Goal: Task Accomplishment & Management: Manage account settings

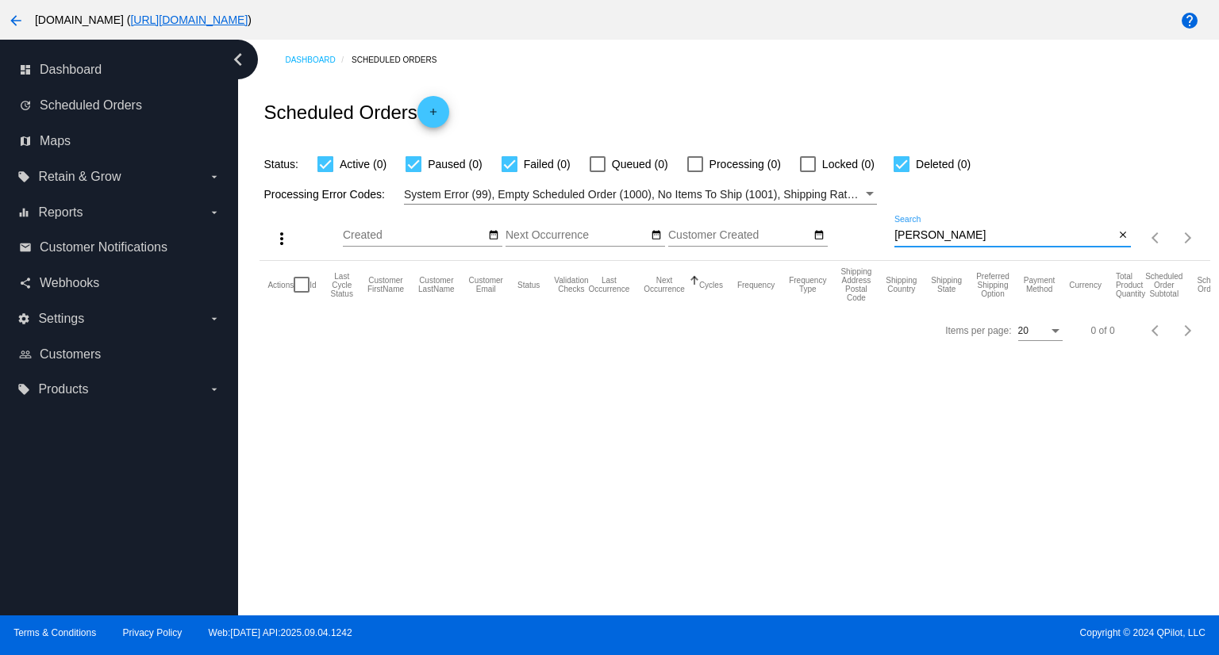
drag, startPoint x: 1005, startPoint y: 230, endPoint x: 860, endPoint y: 225, distance: 144.5
click at [860, 225] on div "more_vert Sep Jan Feb Mar [DATE]" at bounding box center [734, 233] width 950 height 56
paste input "[EMAIL_ADDRESS][DOMAIN_NAME]"
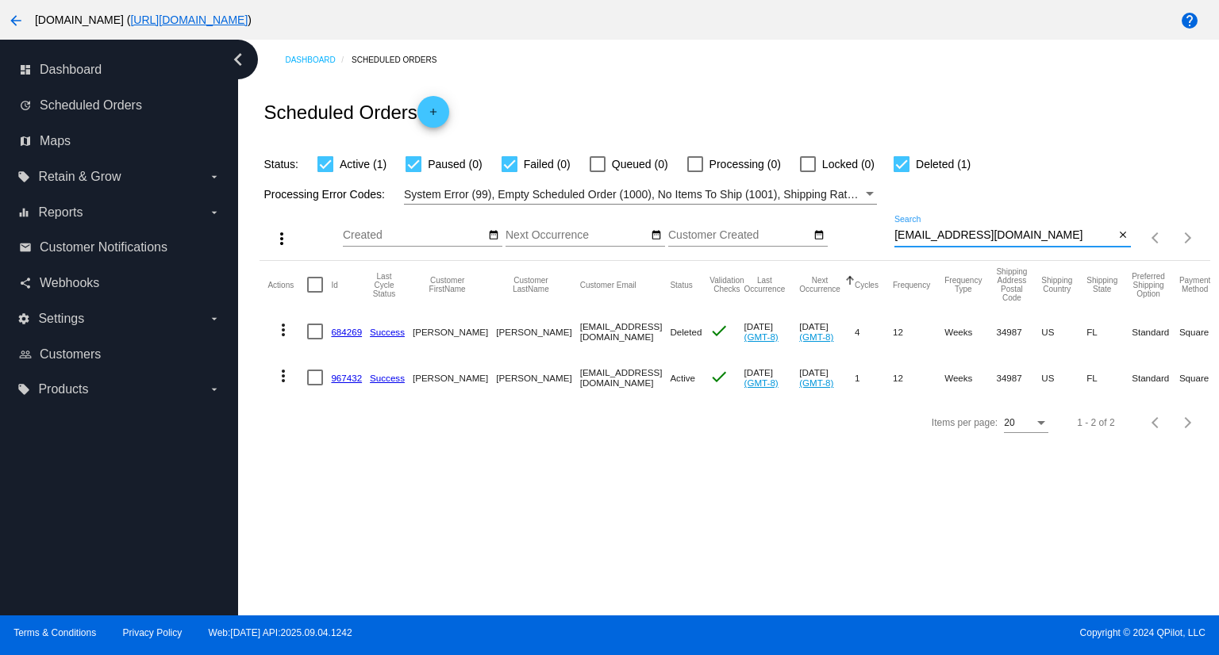
type input "[EMAIL_ADDRESS][DOMAIN_NAME]"
click at [287, 377] on mat-icon "more_vert" at bounding box center [283, 376] width 19 height 19
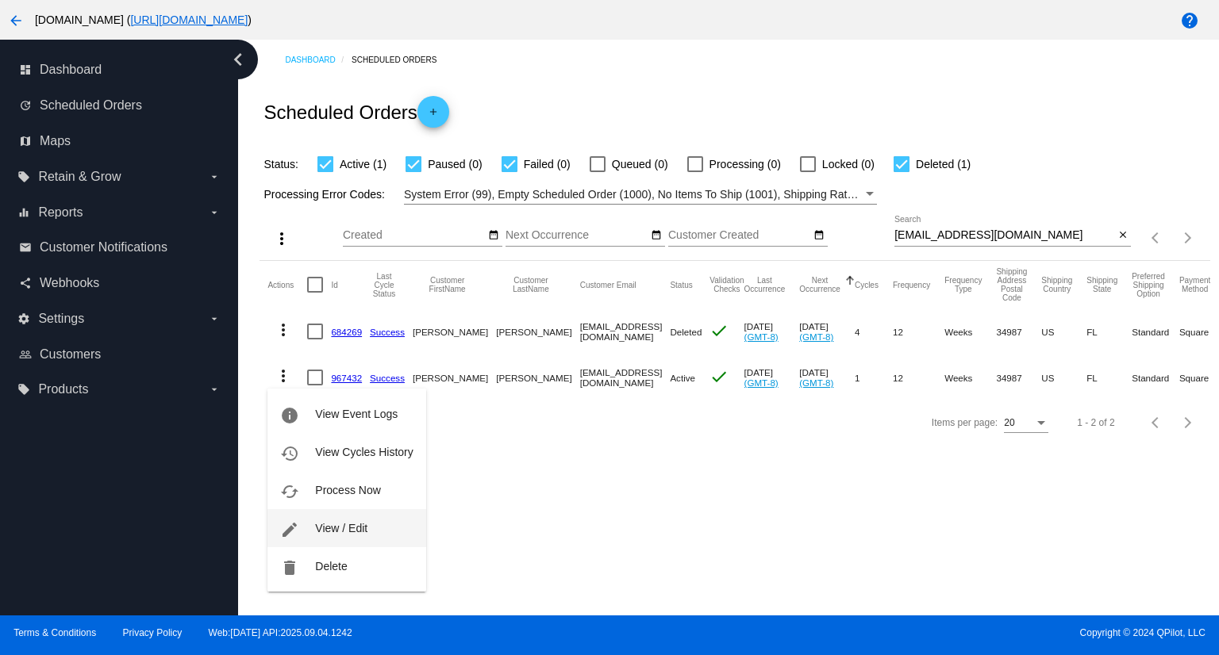
click at [340, 522] on span "View / Edit" at bounding box center [341, 528] width 52 height 13
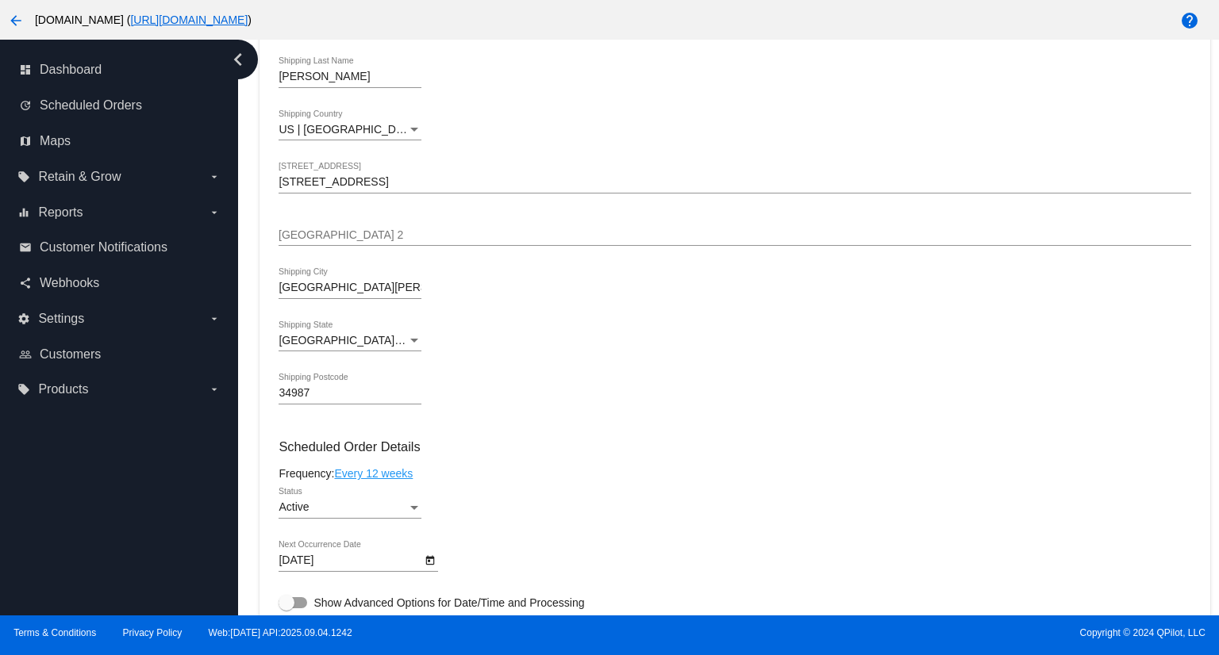
scroll to position [476, 0]
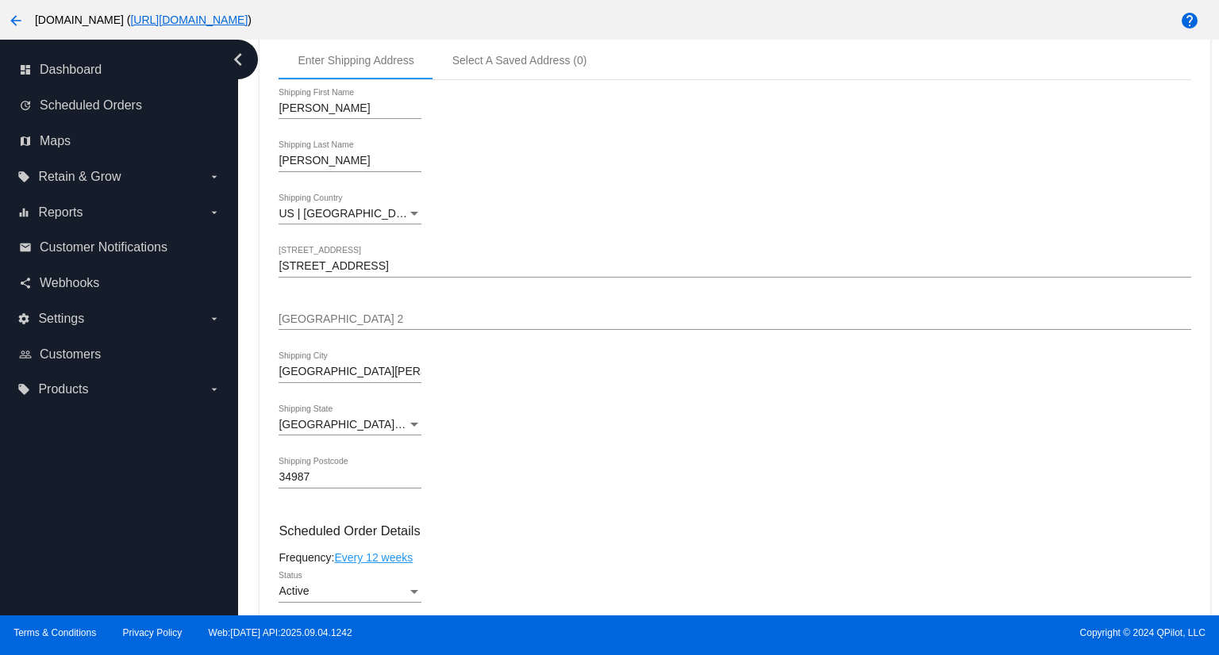
click at [454, 273] on input "[STREET_ADDRESS]" at bounding box center [735, 266] width 912 height 13
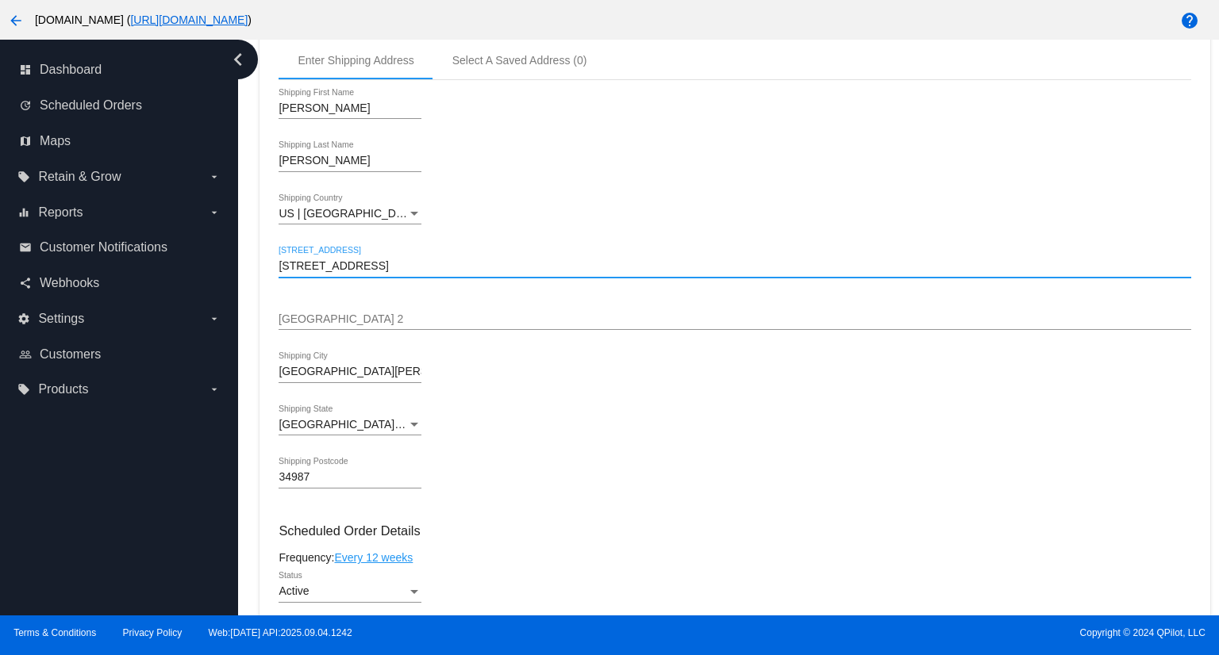
drag, startPoint x: 449, startPoint y: 264, endPoint x: 236, endPoint y: 264, distance: 213.5
click at [236, 264] on div "dashboard Dashboard update Scheduled Orders map Maps local_offer Retain & Grow …" at bounding box center [609, 328] width 1219 height 576
paste input "9416 January Dr"
type input "9416 January Dr"
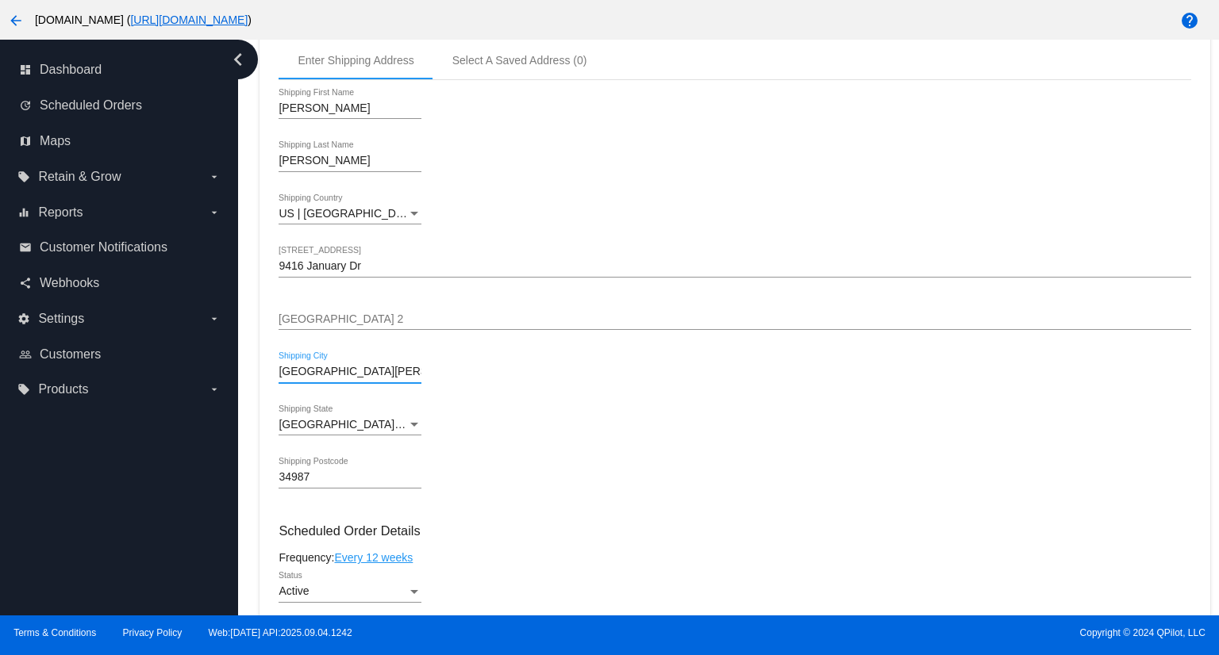
drag, startPoint x: 394, startPoint y: 378, endPoint x: 276, endPoint y: 379, distance: 117.5
paste input "[GEOGRAPHIC_DATA]"
type input "[GEOGRAPHIC_DATA]"
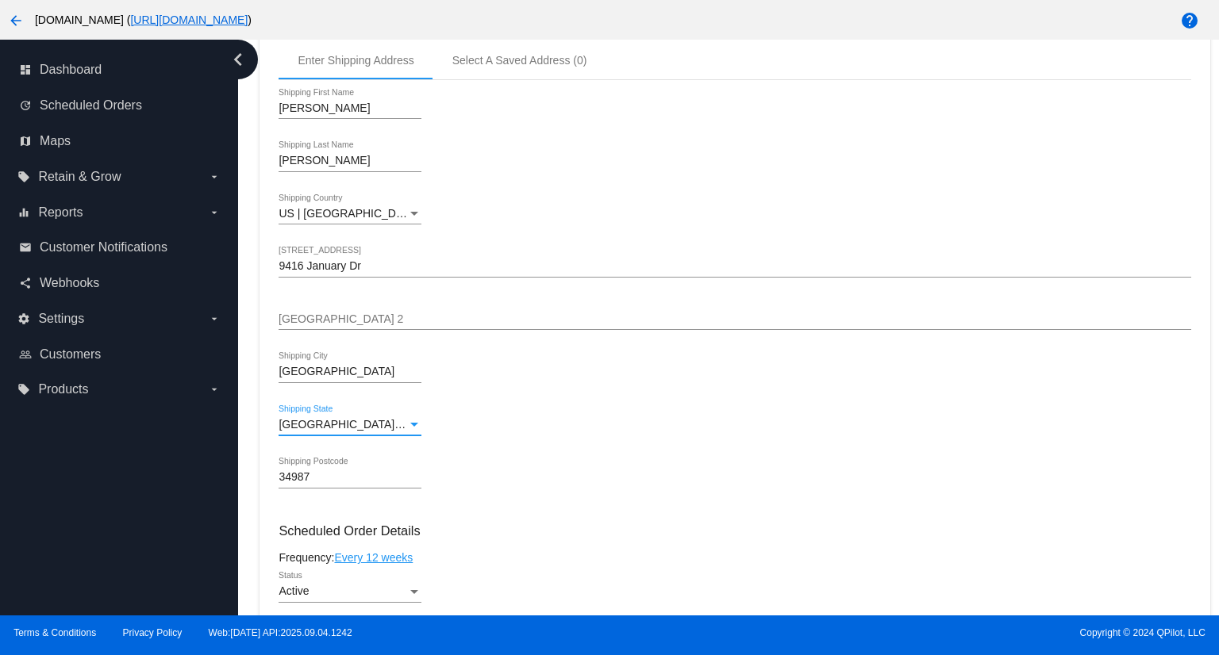
click at [410, 427] on div "Shipping State" at bounding box center [414, 425] width 8 height 4
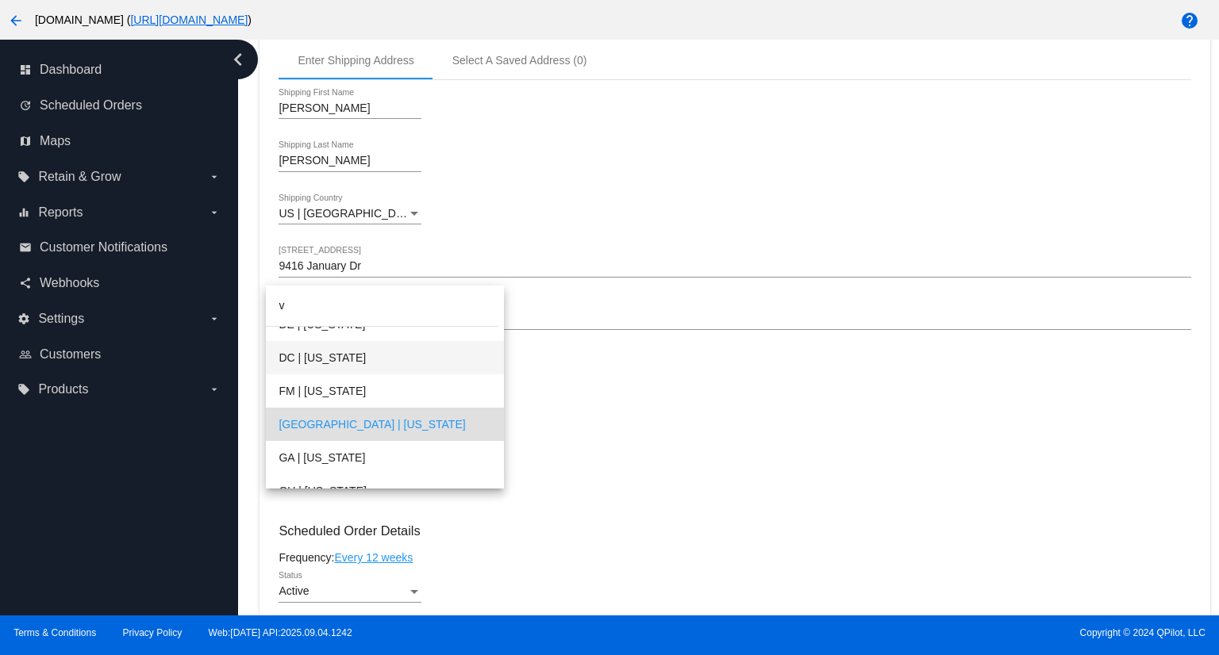
scroll to position [0, 0]
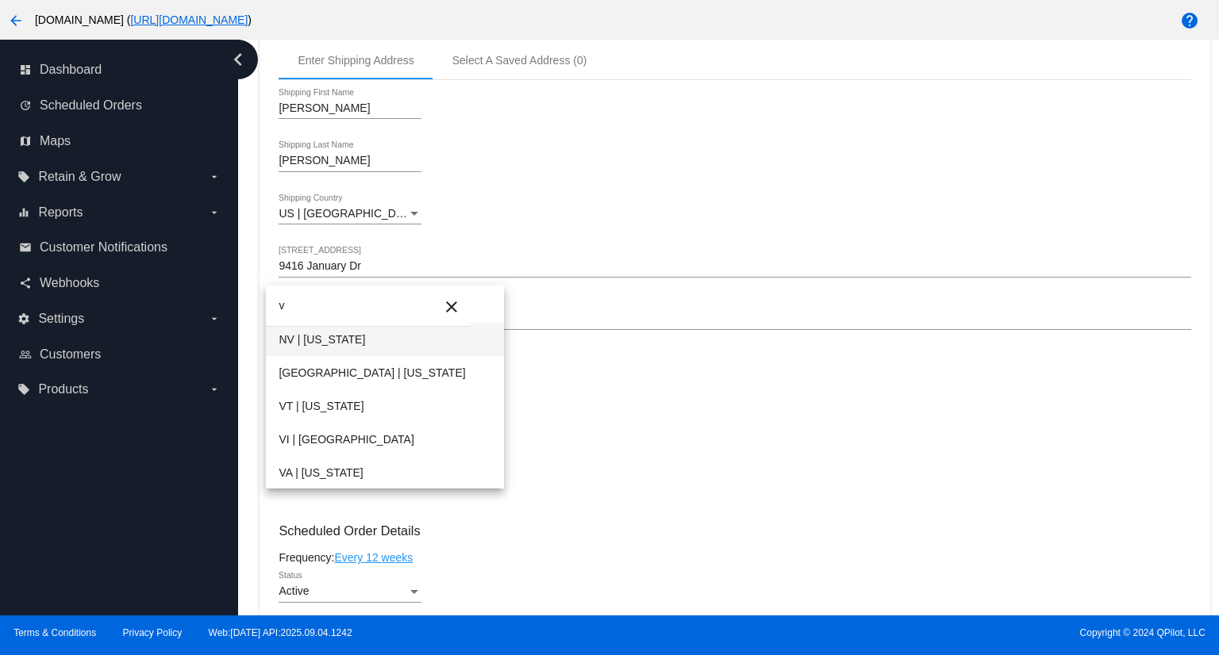
type input "v"
click at [371, 339] on span "NV | [US_STATE]" at bounding box center [385, 339] width 212 height 33
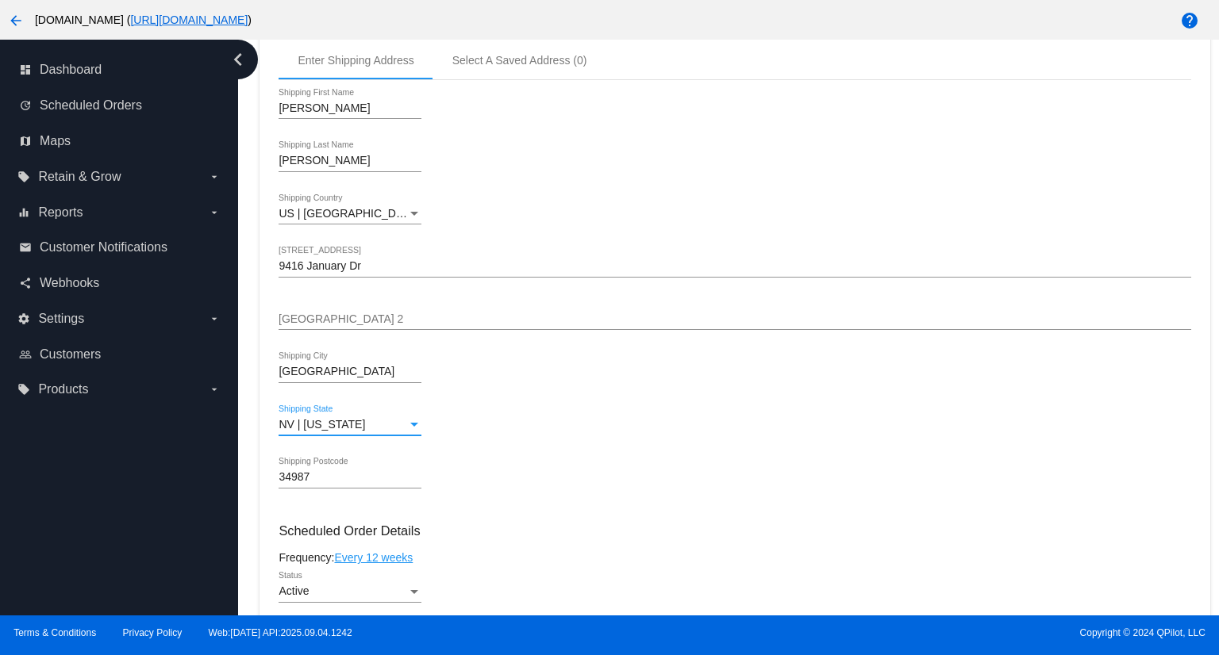
click at [359, 470] on div "34987 Shipping Postcode" at bounding box center [350, 473] width 143 height 31
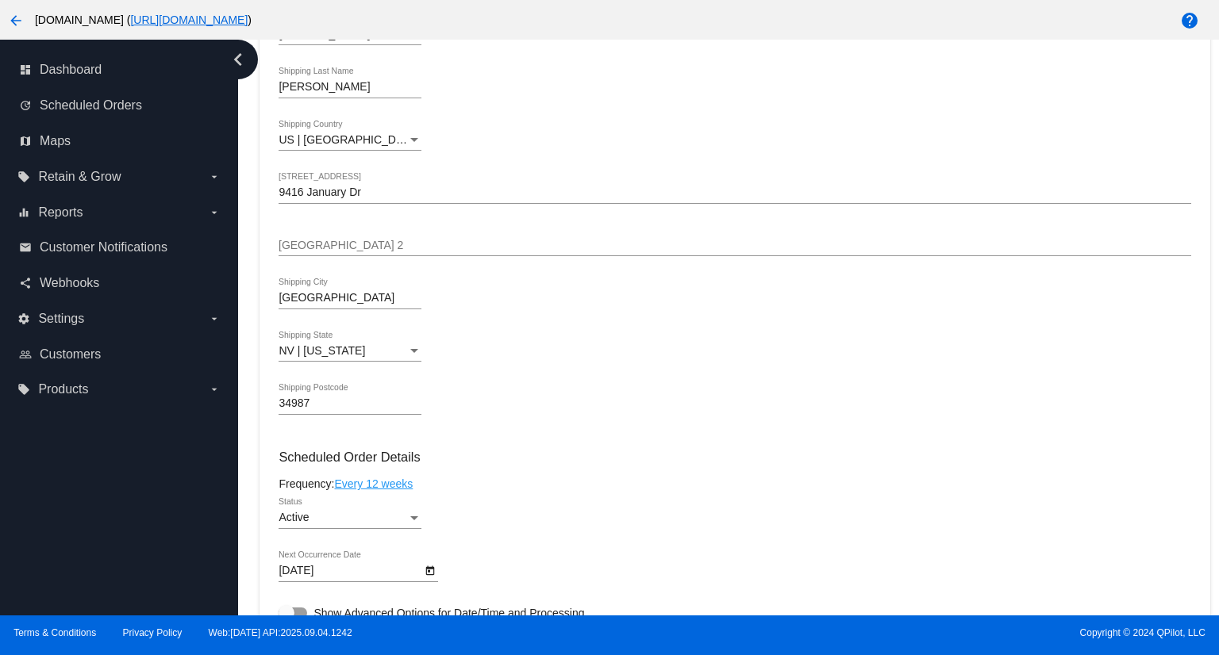
scroll to position [635, 0]
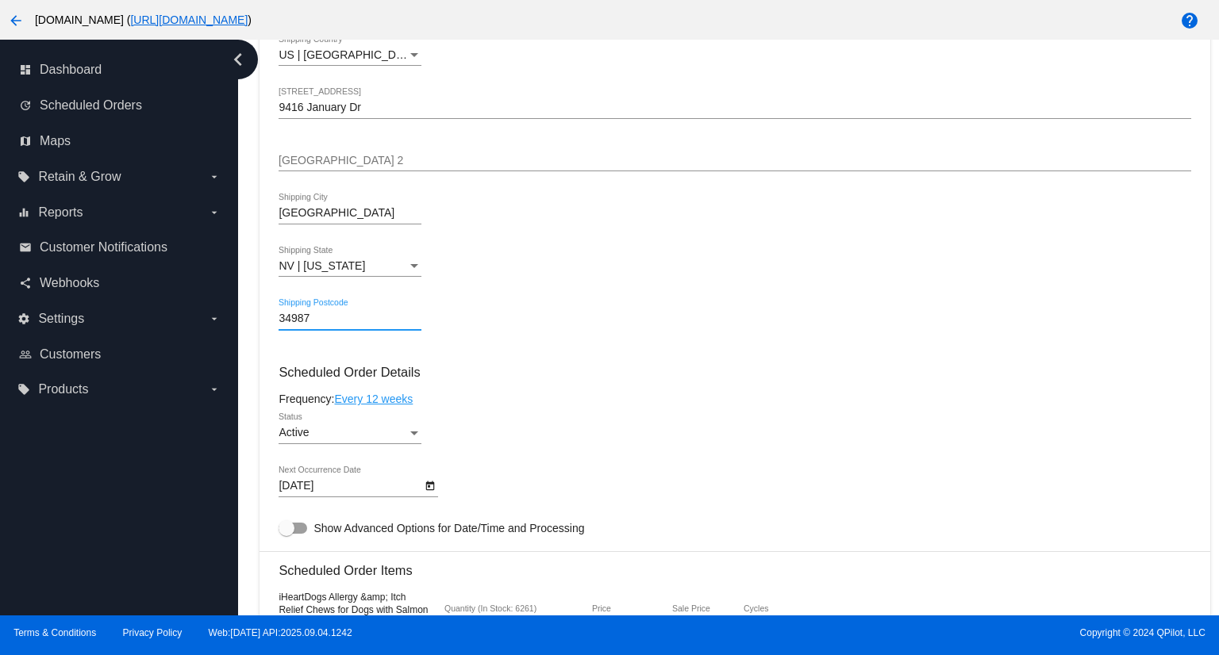
drag, startPoint x: 353, startPoint y: 318, endPoint x: 273, endPoint y: 319, distance: 80.2
click at [273, 319] on mat-card "Customer 4400151: [PERSON_NAME] [EMAIL_ADDRESS][DOMAIN_NAME] Customer Shipping …" at bounding box center [734, 591] width 950 height 1618
paste input "89134"
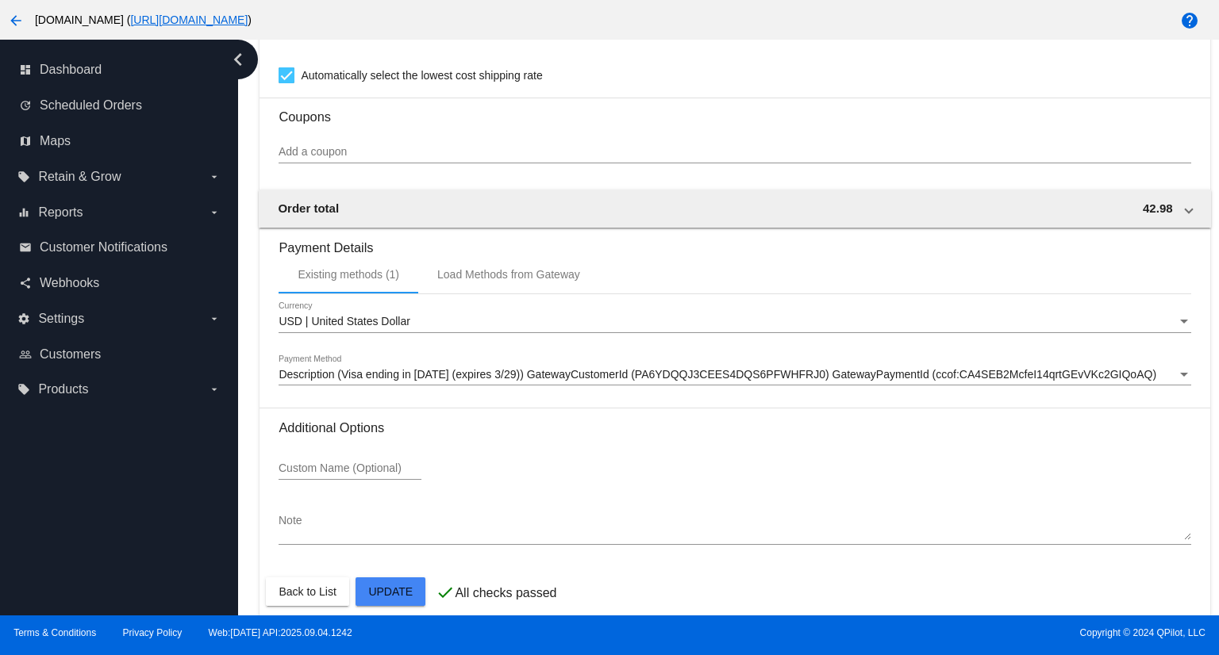
scroll to position [1428, 0]
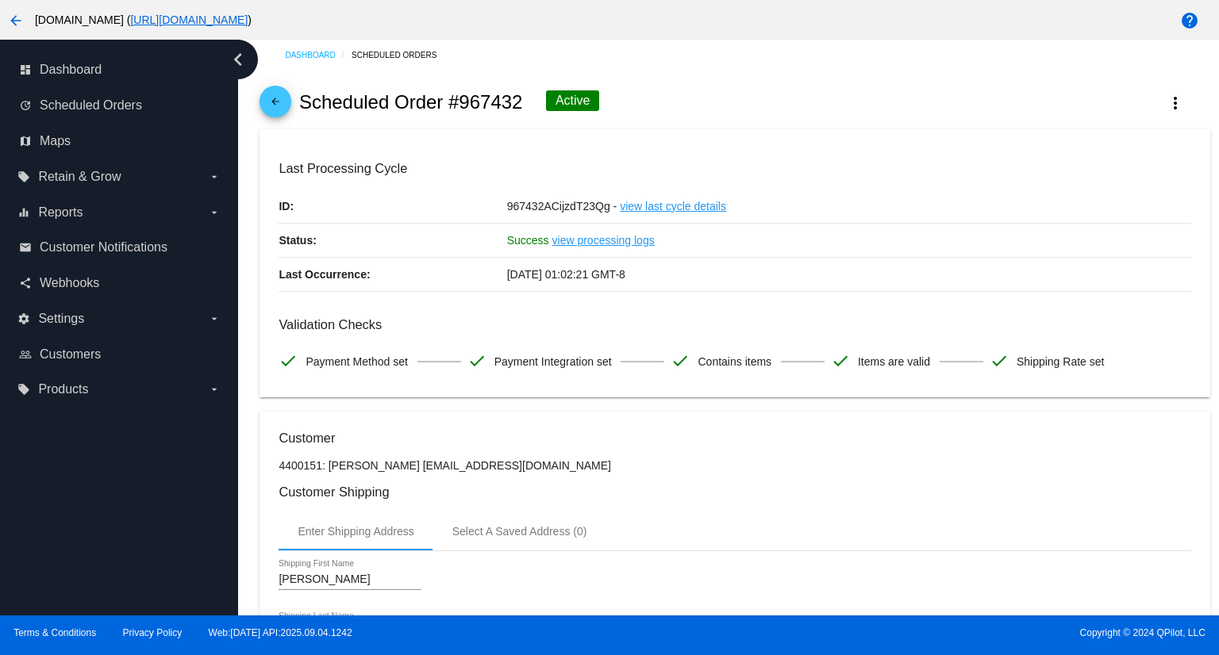
scroll to position [0, 0]
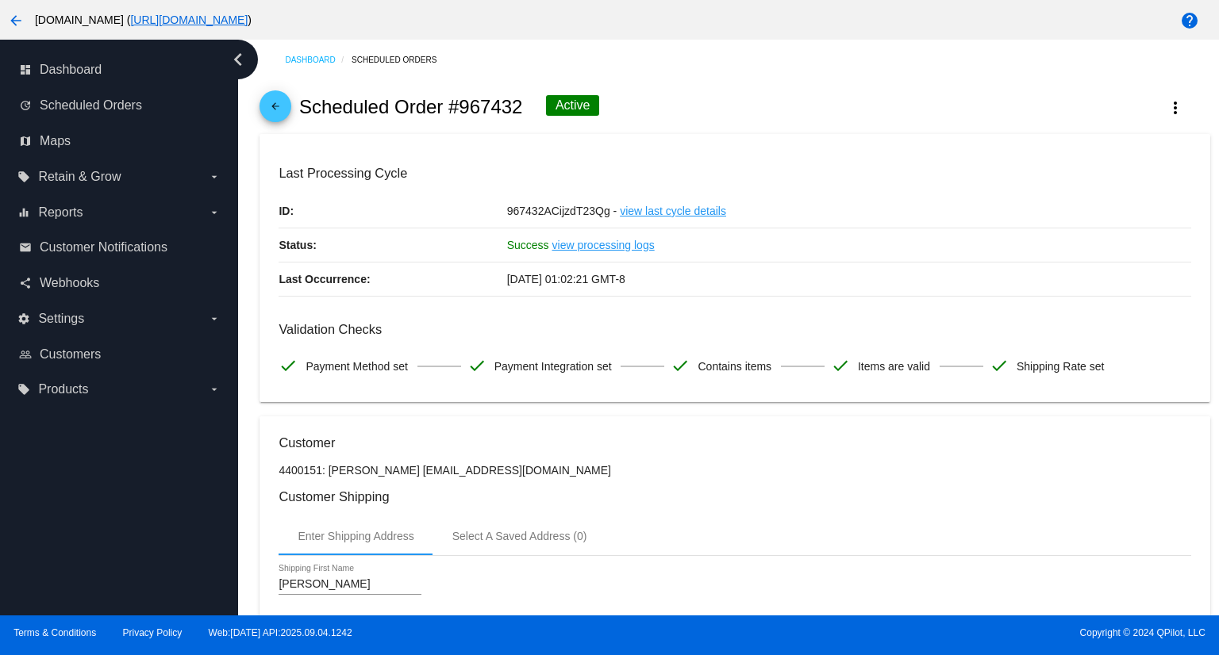
type input "89134"
click at [275, 101] on mat-icon "arrow_back" at bounding box center [275, 110] width 19 height 19
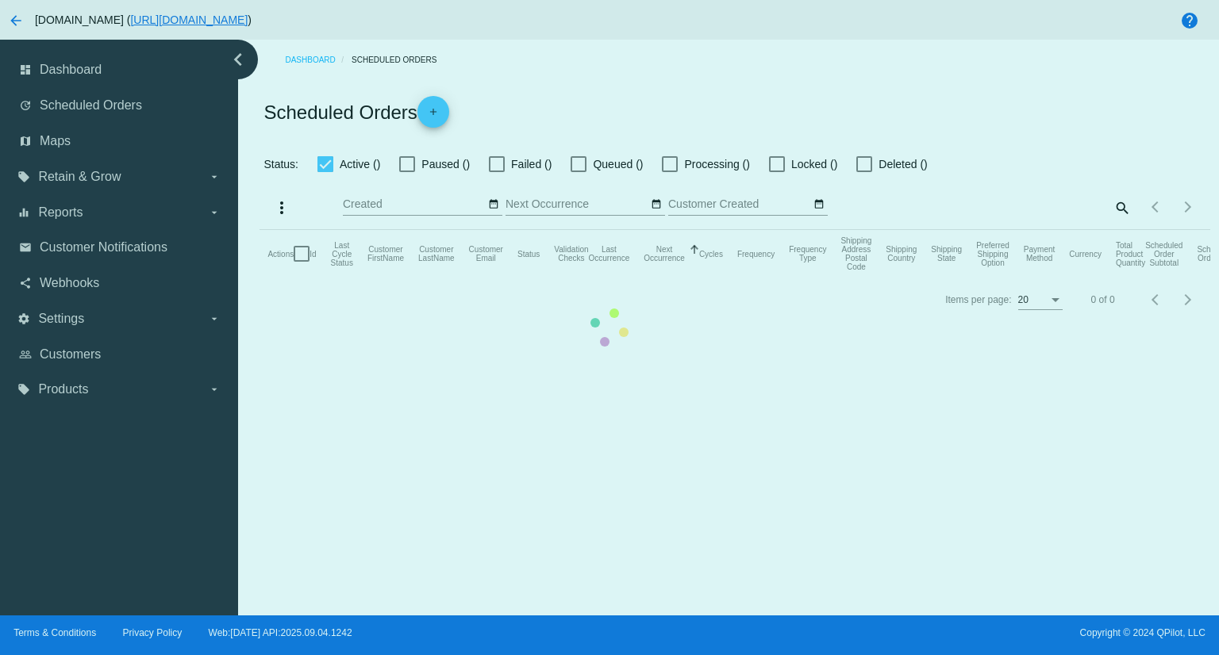
checkbox input "true"
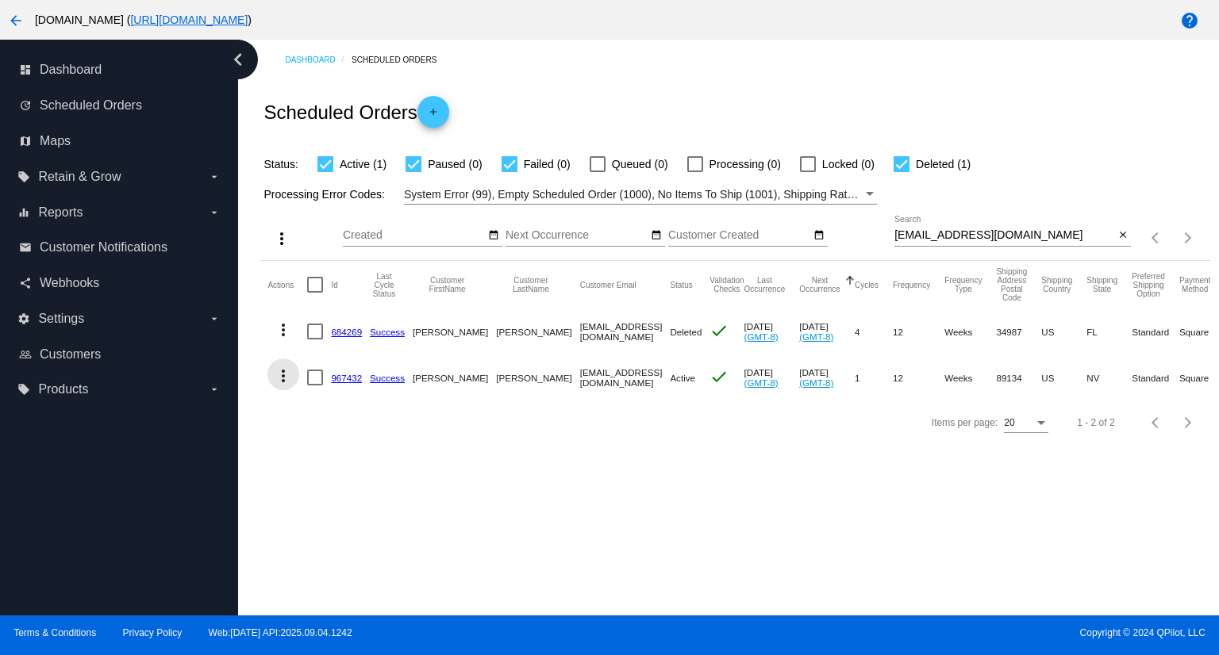
click at [283, 377] on mat-icon "more_vert" at bounding box center [283, 376] width 19 height 19
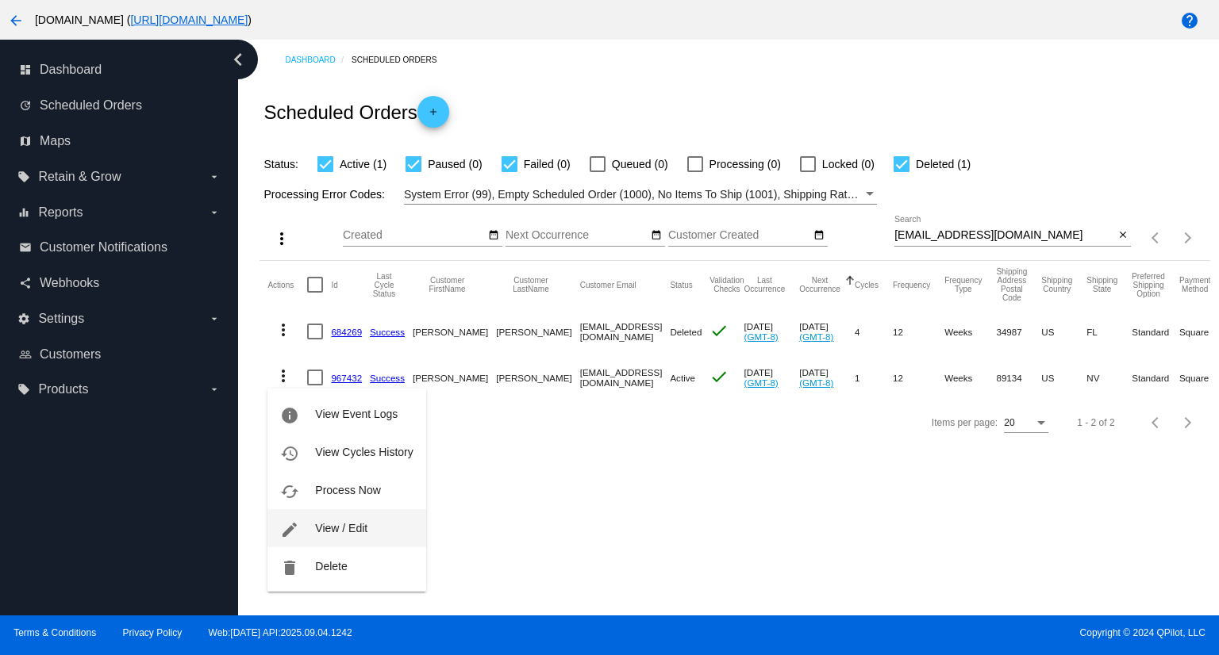
click at [329, 532] on span "View / Edit" at bounding box center [341, 528] width 52 height 13
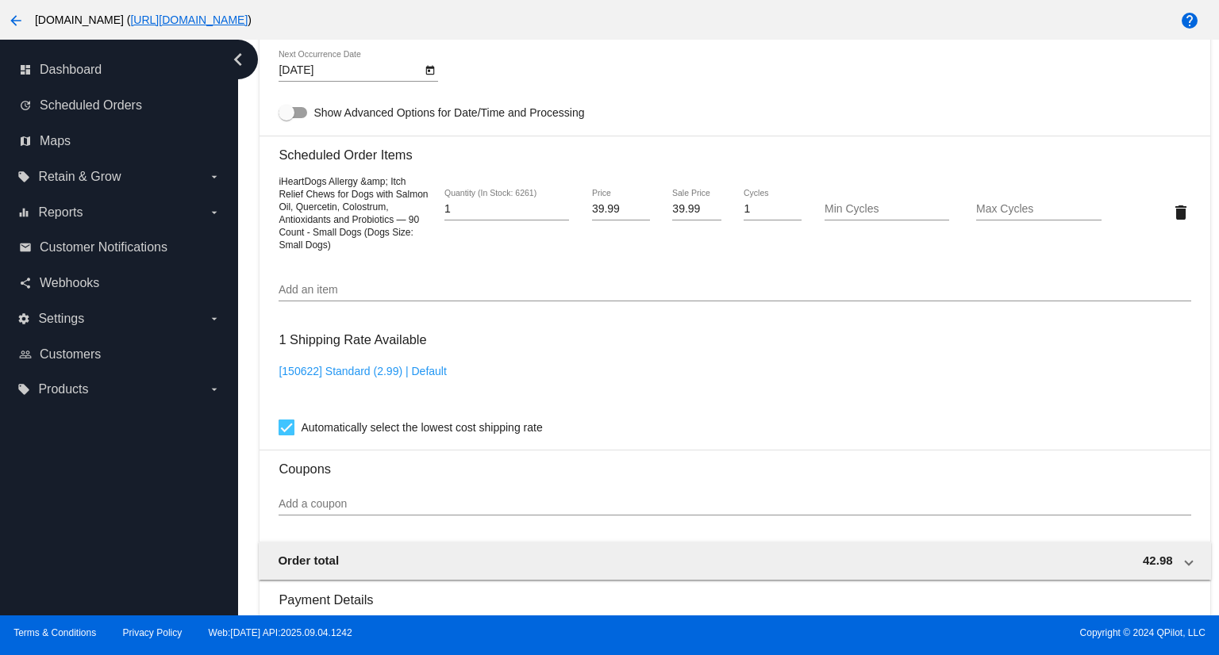
scroll to position [873, 0]
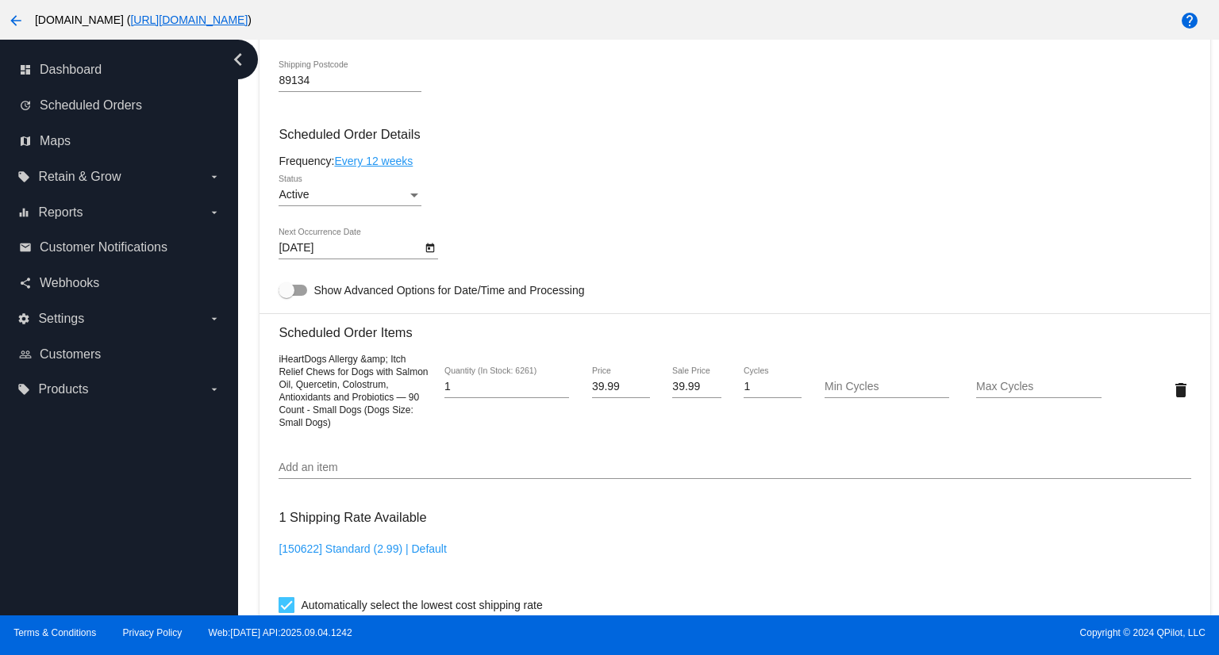
click at [406, 198] on div "Active" at bounding box center [343, 195] width 129 height 13
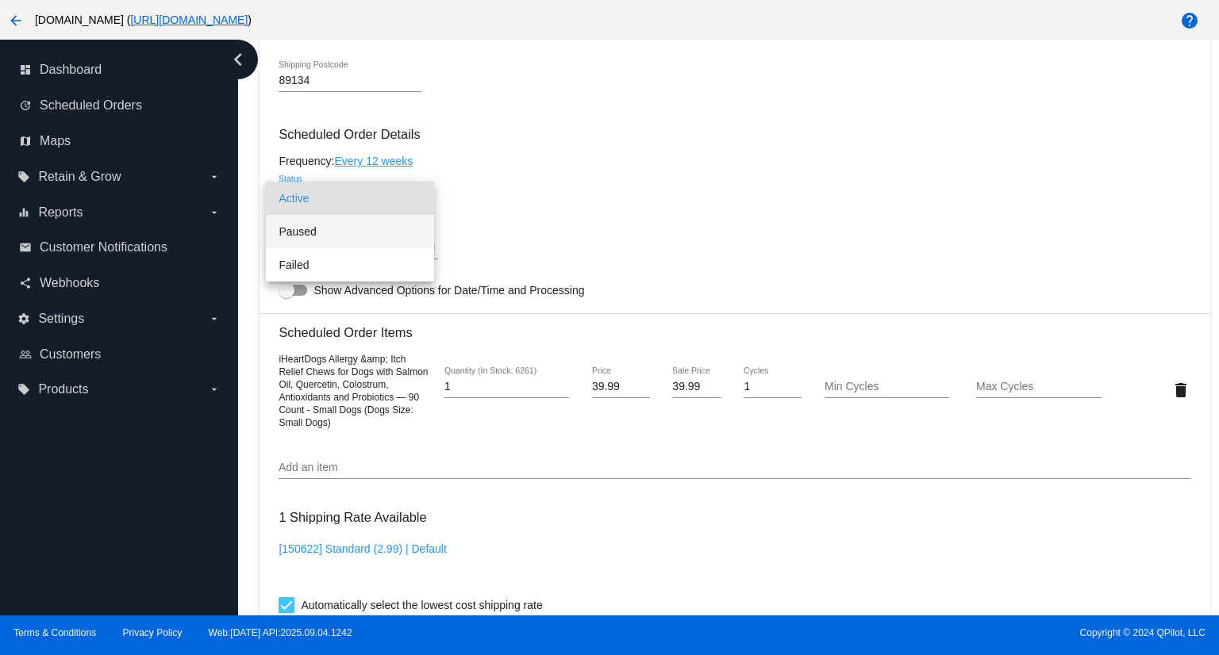
click at [335, 233] on span "Paused" at bounding box center [350, 231] width 143 height 33
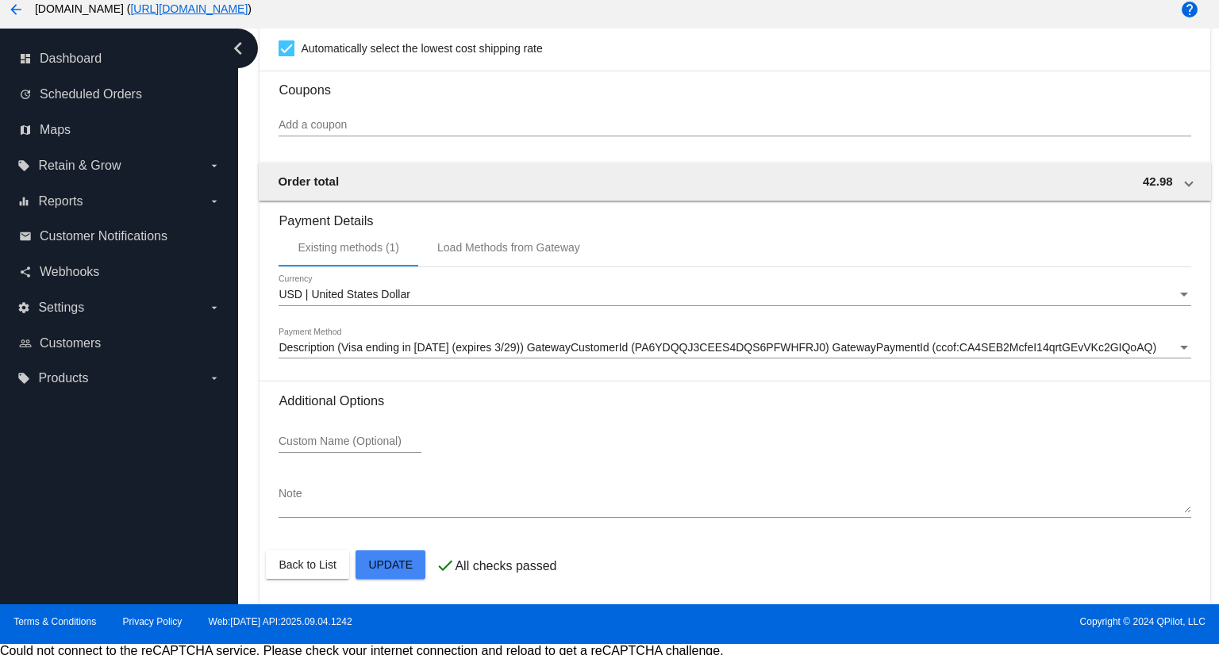
scroll to position [14, 0]
